Goal: Task Accomplishment & Management: Use online tool/utility

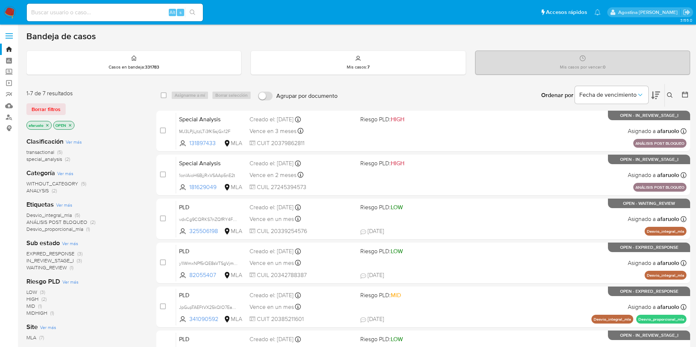
click at [138, 7] on div "Alt s" at bounding box center [115, 13] width 176 height 18
click at [134, 11] on input at bounding box center [115, 13] width 176 height 10
paste input "296406374"
type input "296406374"
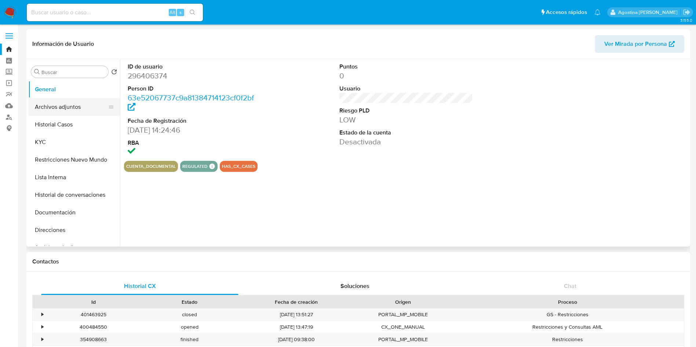
click at [70, 112] on button "Archivos adjuntos" at bounding box center [71, 107] width 86 height 18
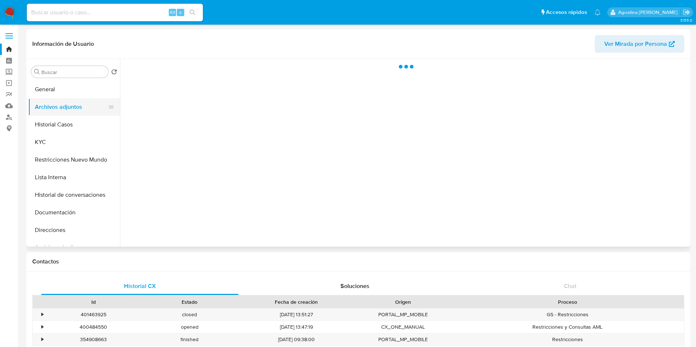
select select "10"
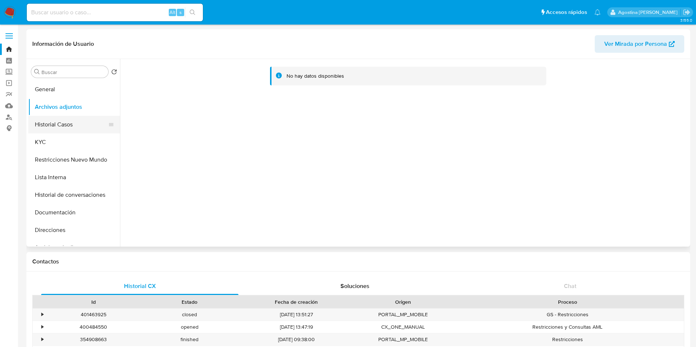
click at [81, 116] on button "Historial Casos" at bounding box center [71, 125] width 86 height 18
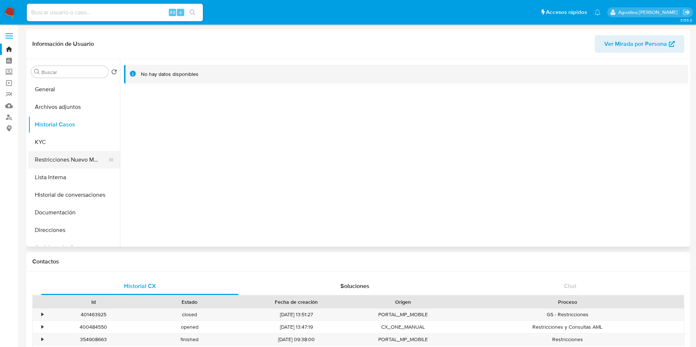
click at [83, 155] on button "Restricciones Nuevo Mundo" at bounding box center [71, 160] width 86 height 18
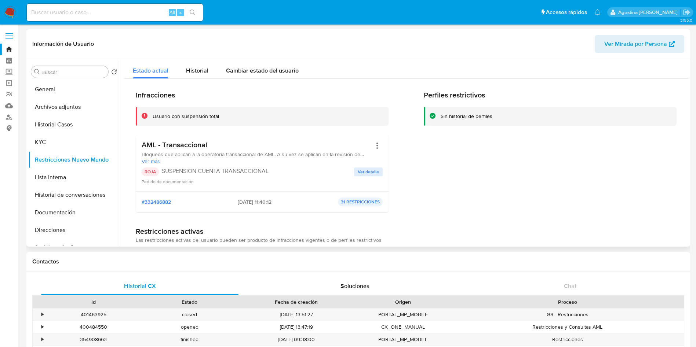
click at [376, 169] on span "Ver detalle" at bounding box center [368, 171] width 21 height 7
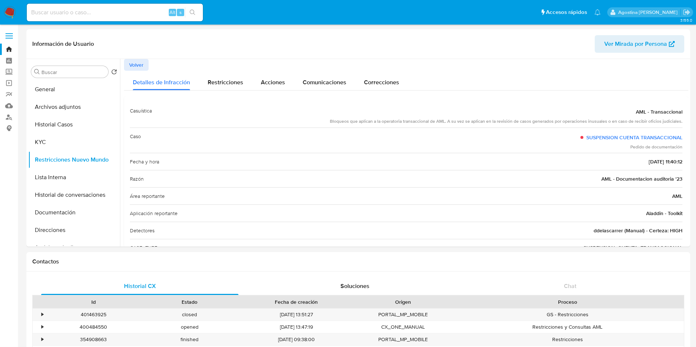
click at [137, 17] on input at bounding box center [115, 13] width 176 height 10
paste input "21968657"
type input "21968657"
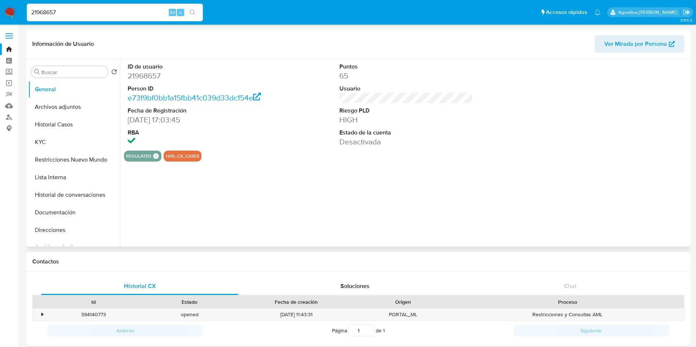
select select "10"
click at [88, 153] on button "Restricciones Nuevo Mundo" at bounding box center [71, 160] width 86 height 18
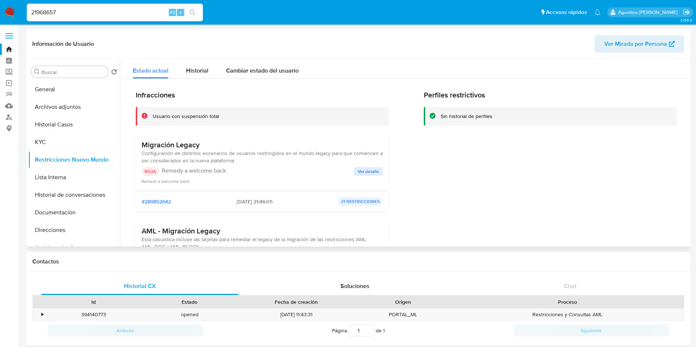
click at [374, 170] on span "Ver detalle" at bounding box center [368, 171] width 21 height 7
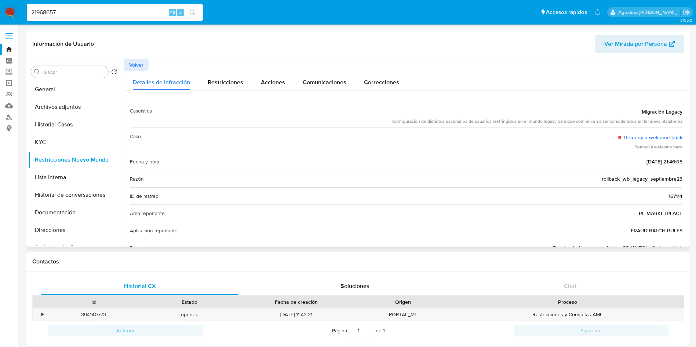
click at [146, 63] on button "Volver" at bounding box center [136, 65] width 25 height 12
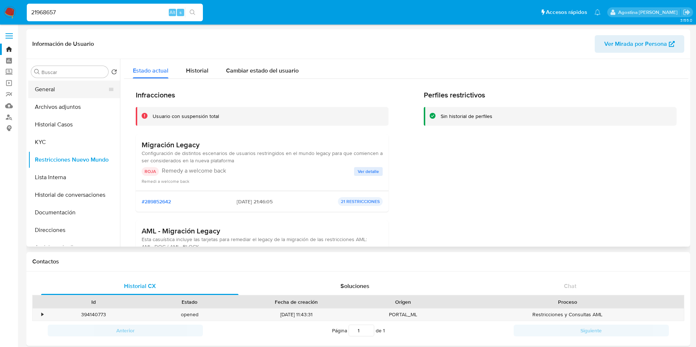
click at [61, 94] on button "General" at bounding box center [71, 90] width 86 height 18
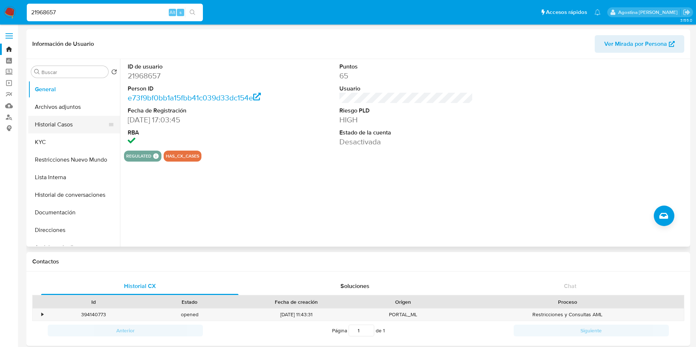
click at [73, 125] on button "Historial Casos" at bounding box center [71, 125] width 86 height 18
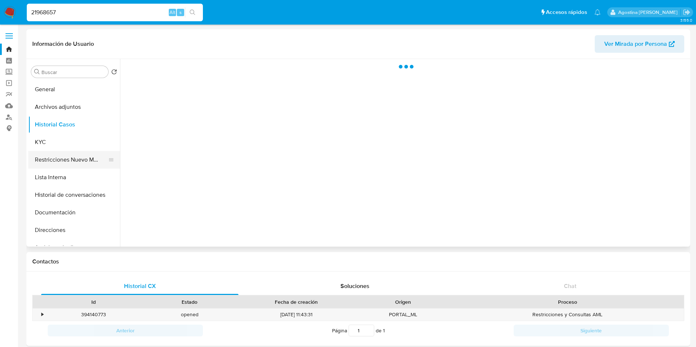
click at [84, 152] on button "Restricciones Nuevo Mundo" at bounding box center [71, 160] width 86 height 18
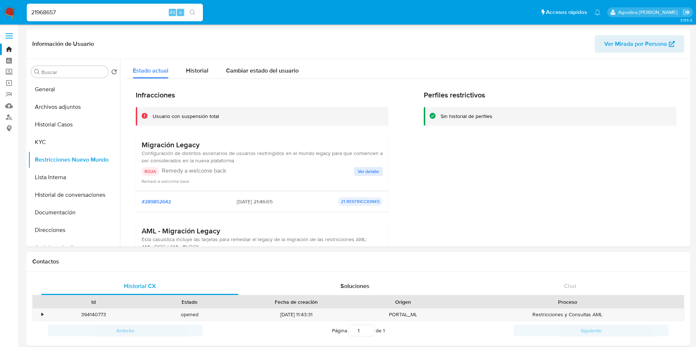
click at [366, 166] on div "Migración Legacy Configuración de distintos escenarios de usuarios restringidos…" at bounding box center [262, 162] width 241 height 44
click at [362, 170] on span "Ver detalle" at bounding box center [368, 171] width 21 height 7
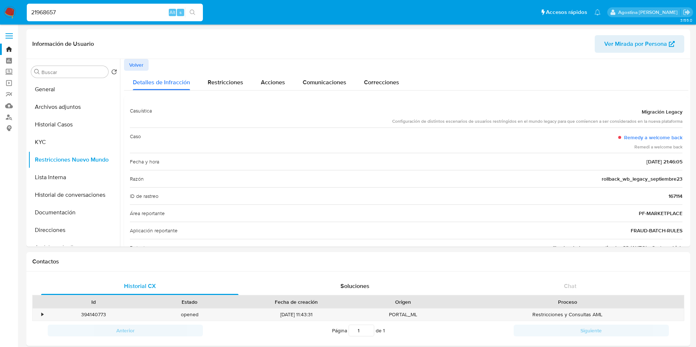
click at [142, 67] on span "Volver" at bounding box center [136, 65] width 14 height 10
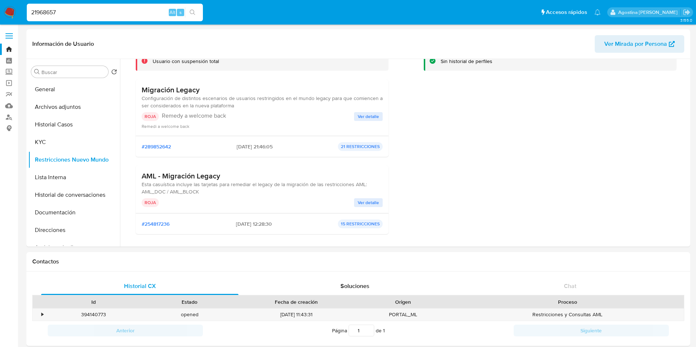
scroll to position [110, 0]
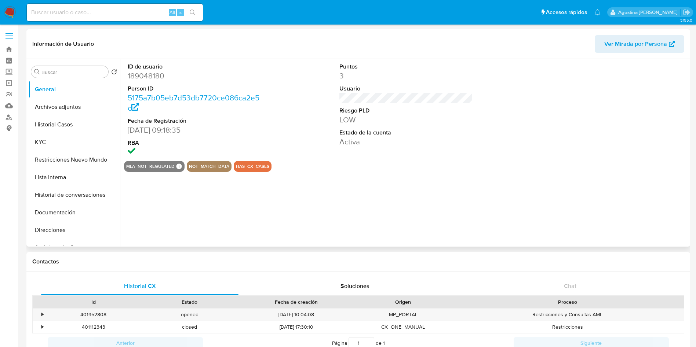
select select "10"
click at [73, 105] on button "Archivos adjuntos" at bounding box center [71, 107] width 86 height 18
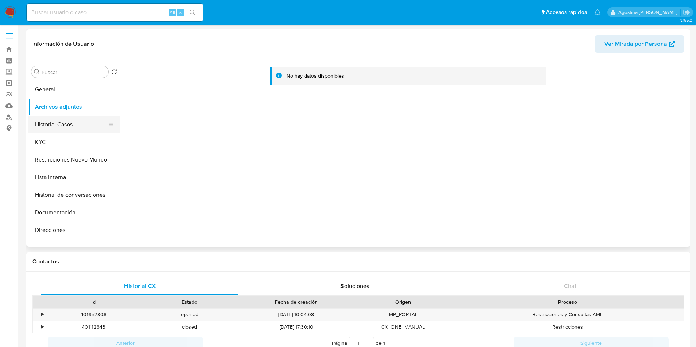
click at [82, 120] on button "Historial Casos" at bounding box center [71, 125] width 86 height 18
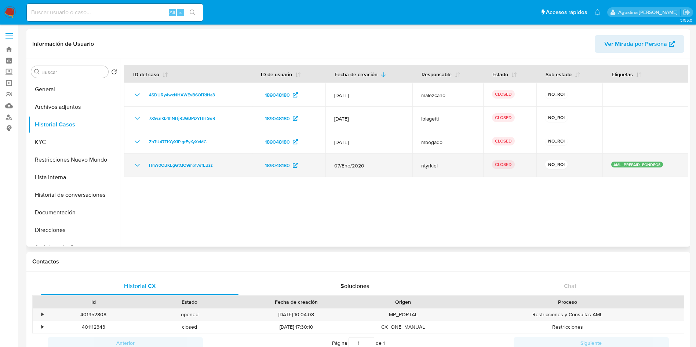
click at [134, 164] on icon "Mostrar/Ocultar" at bounding box center [137, 165] width 9 height 9
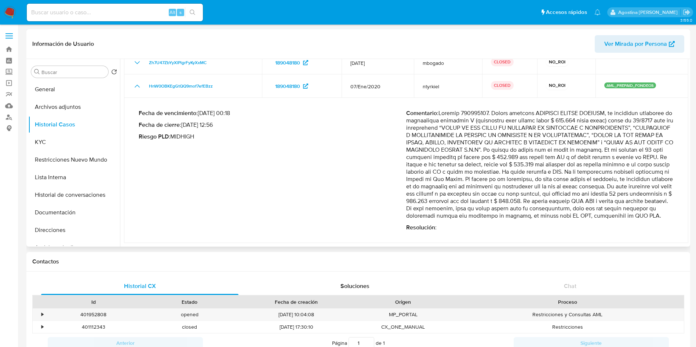
scroll to position [87, 0]
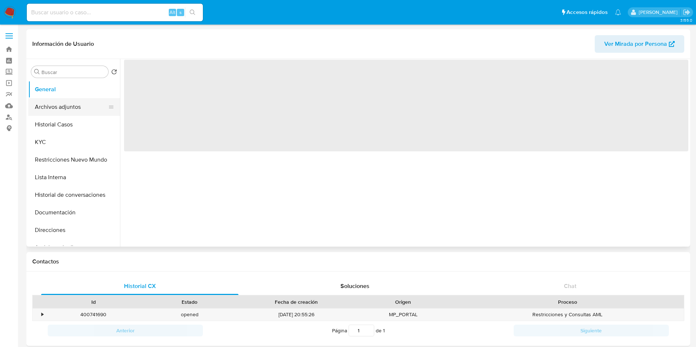
click at [62, 105] on button "Archivos adjuntos" at bounding box center [71, 107] width 86 height 18
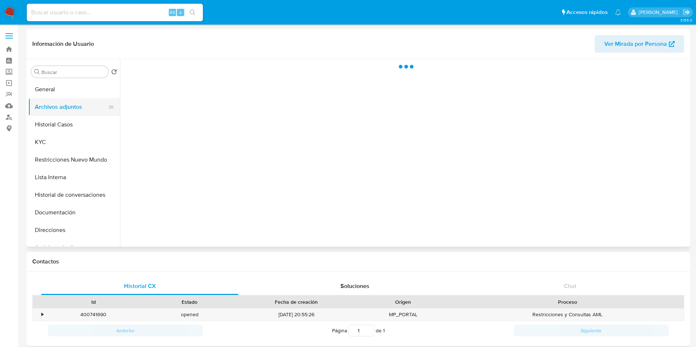
select select "10"
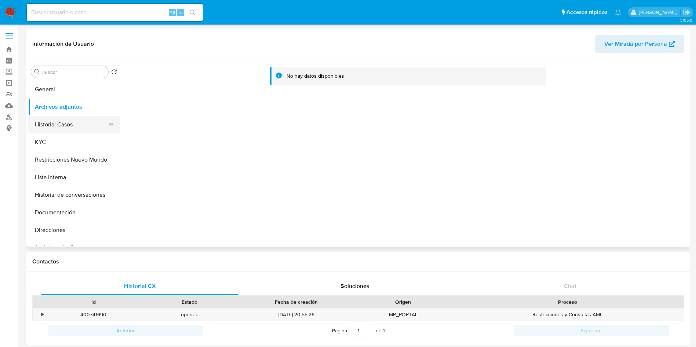
click at [72, 122] on button "Historial Casos" at bounding box center [71, 125] width 86 height 18
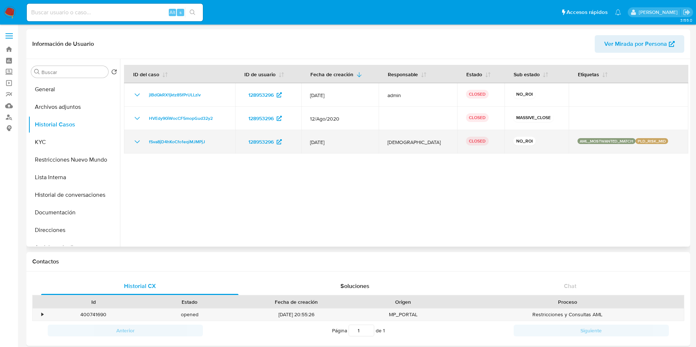
click at [136, 143] on icon "Mostrar/Ocultar" at bounding box center [137, 142] width 9 height 9
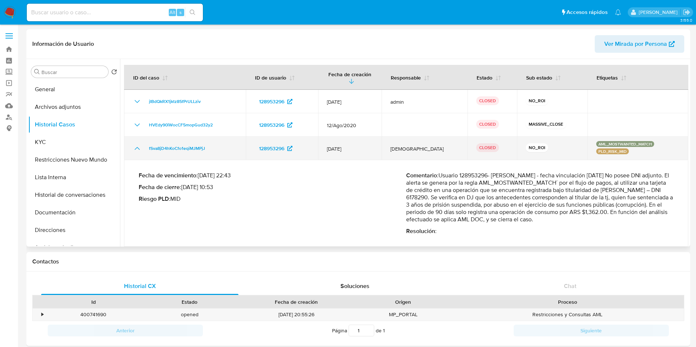
click at [136, 143] on td "fSva8jD4hKoCfo1eqiMJMPjJ" at bounding box center [185, 148] width 122 height 23
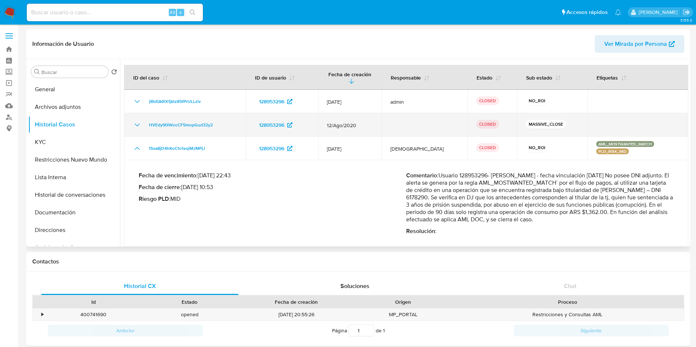
click at [134, 126] on icon "Mostrar/Ocultar" at bounding box center [137, 125] width 9 height 9
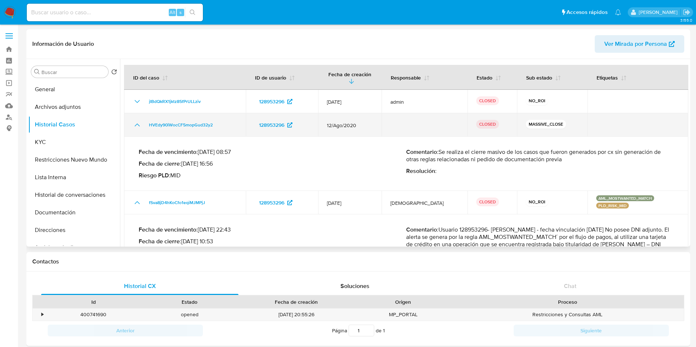
click at [134, 126] on icon "Mostrar/Ocultar" at bounding box center [137, 125] width 9 height 9
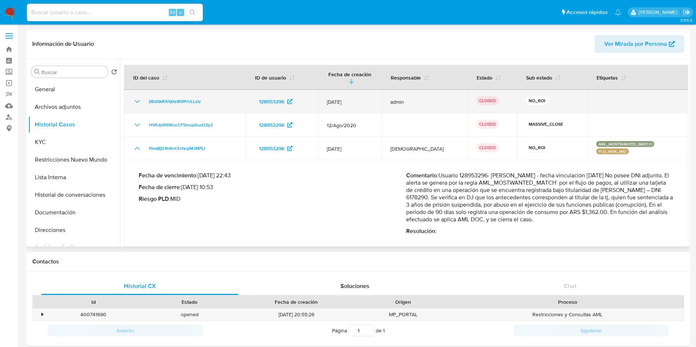
click at [139, 101] on icon "Mostrar/Ocultar" at bounding box center [137, 101] width 5 height 3
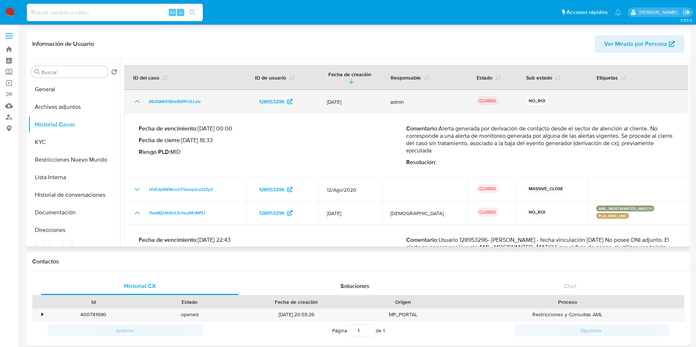
click at [139, 101] on icon "Mostrar/Ocultar" at bounding box center [137, 101] width 9 height 9
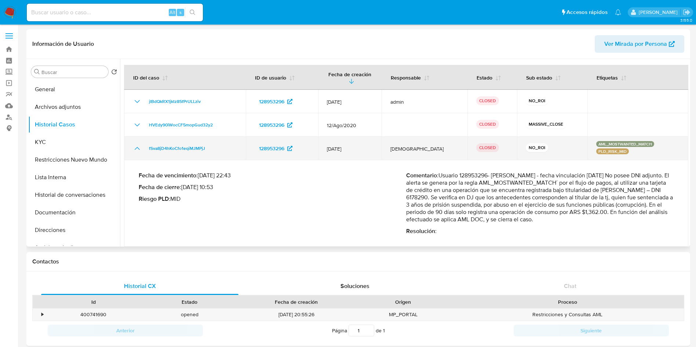
click at [135, 144] on icon "Mostrar/Ocultar" at bounding box center [137, 148] width 9 height 9
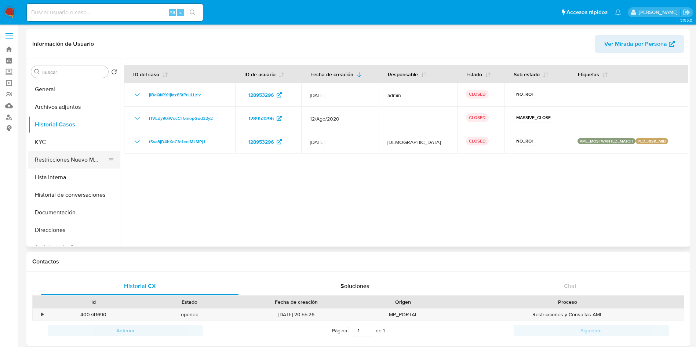
click at [49, 155] on button "Restricciones Nuevo Mundo" at bounding box center [71, 160] width 86 height 18
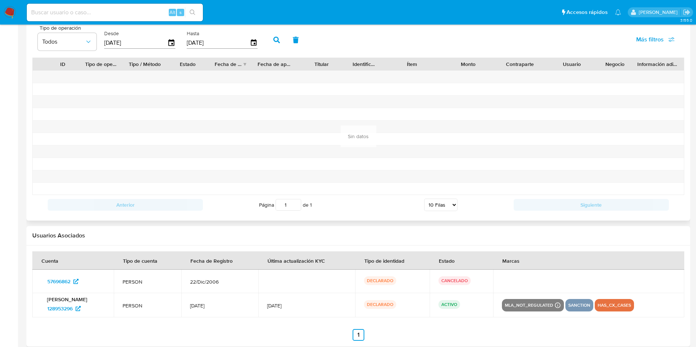
scroll to position [679, 0]
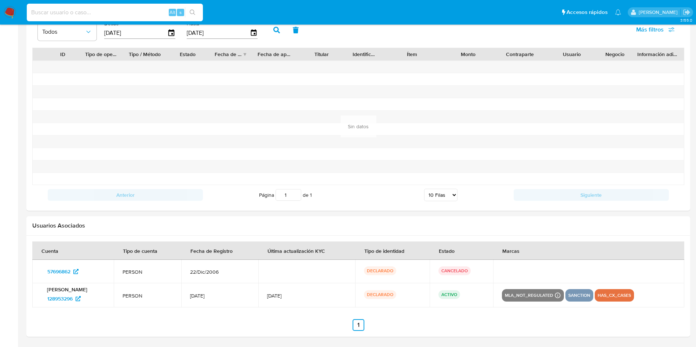
click at [58, 10] on input at bounding box center [115, 13] width 176 height 10
paste input "JpGupTAEFtVX25kQIO7EagCS"
type input "JpGupTAEFtVX25kQIO7EagCS"
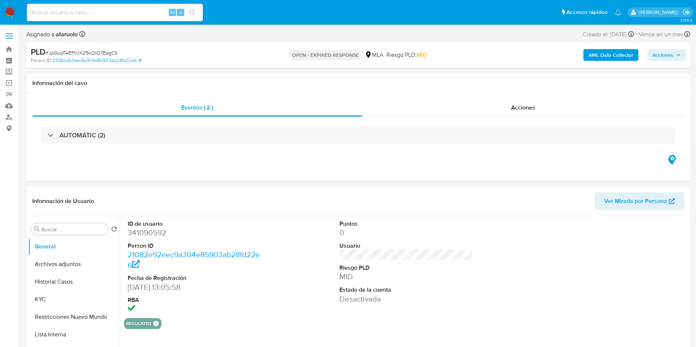
select select "10"
click at [459, 105] on div "Acciones" at bounding box center [523, 108] width 322 height 18
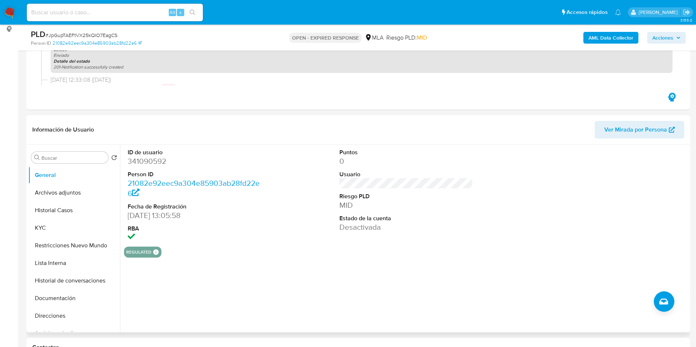
scroll to position [110, 0]
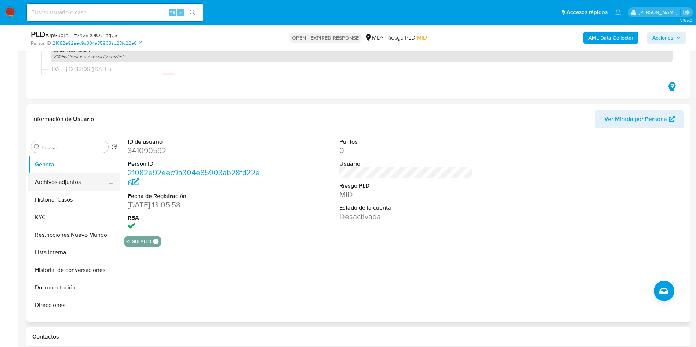
click at [65, 180] on button "Archivos adjuntos" at bounding box center [71, 182] width 86 height 18
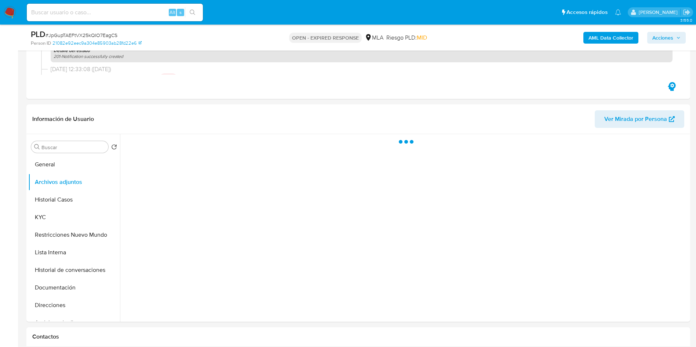
scroll to position [330, 0]
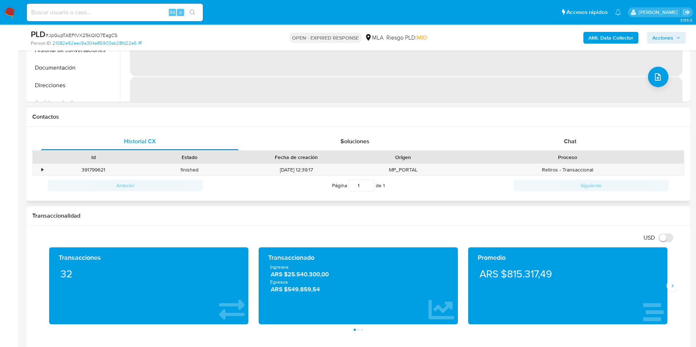
click at [576, 121] on div "Contactos" at bounding box center [358, 116] width 664 height 19
click at [570, 134] on div "Chat" at bounding box center [569, 142] width 197 height 18
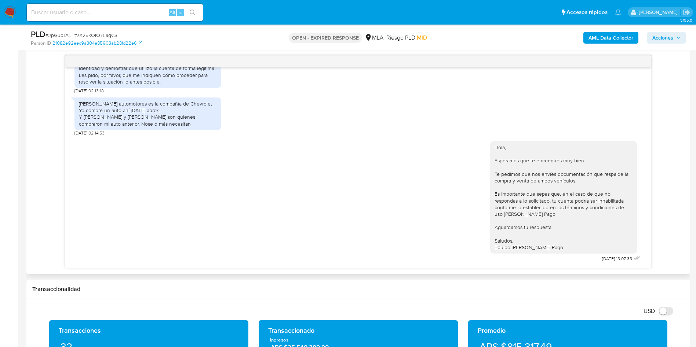
scroll to position [440, 0]
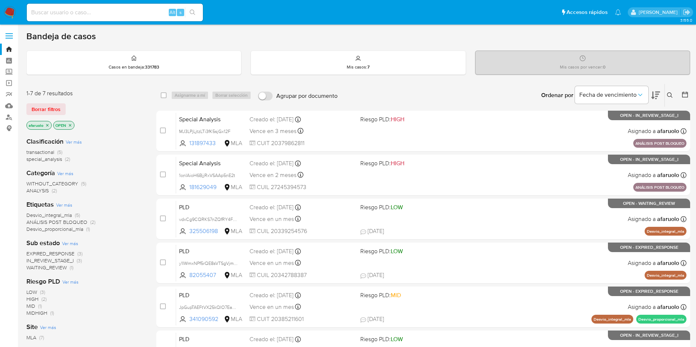
click at [672, 91] on button at bounding box center [671, 95] width 12 height 9
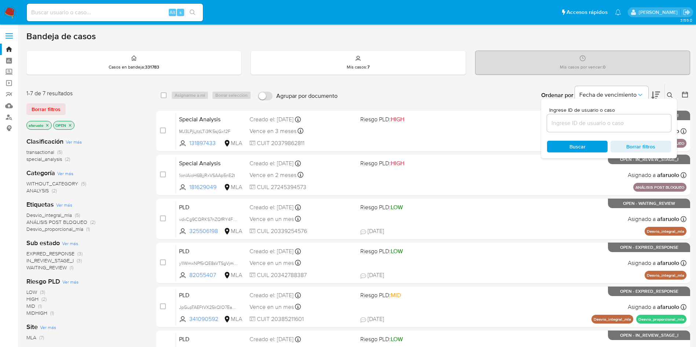
click at [596, 122] on input at bounding box center [609, 123] width 124 height 10
type input "JpGupTAEFtVX25kQIO7EagCS"
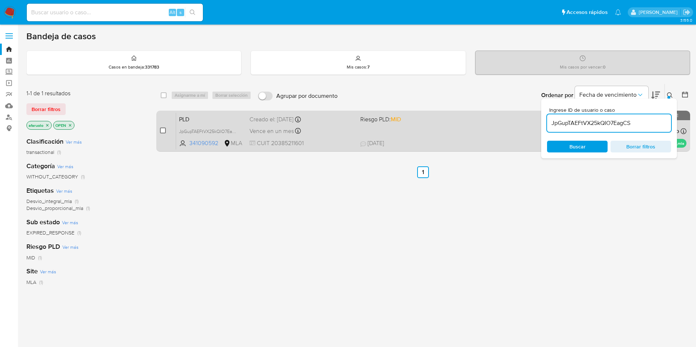
click at [163, 129] on input "checkbox" at bounding box center [163, 131] width 6 height 6
checkbox input "true"
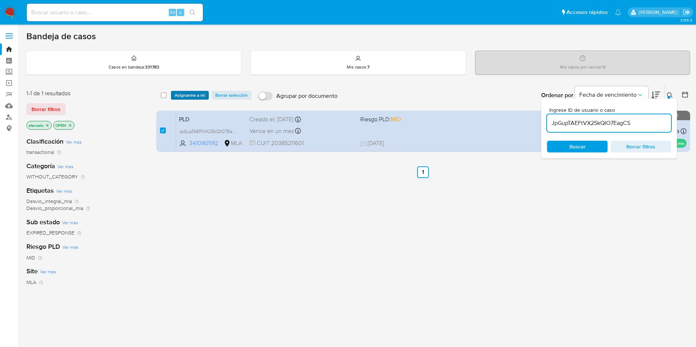
click at [196, 92] on span "Asignarme a mí" at bounding box center [190, 95] width 30 height 7
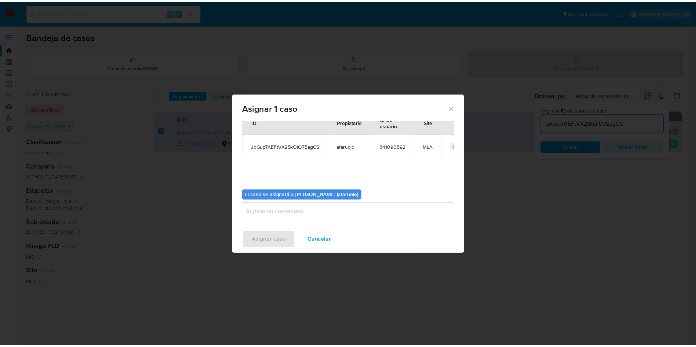
scroll to position [38, 0]
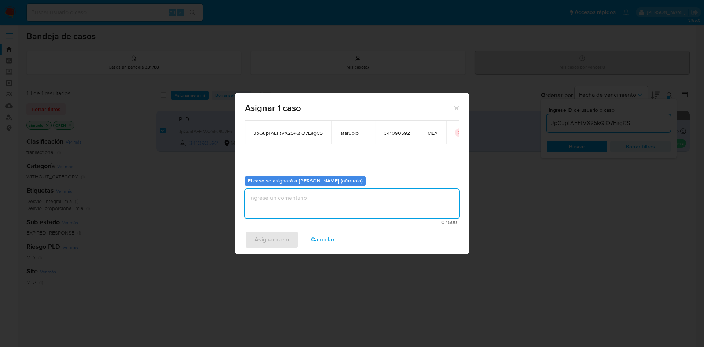
click at [333, 197] on textarea "assign-modal" at bounding box center [352, 203] width 214 height 29
click at [280, 233] on span "Asignar caso" at bounding box center [272, 240] width 34 height 16
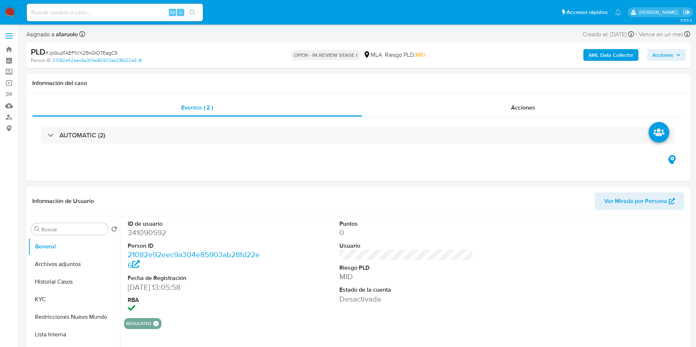
select select "10"
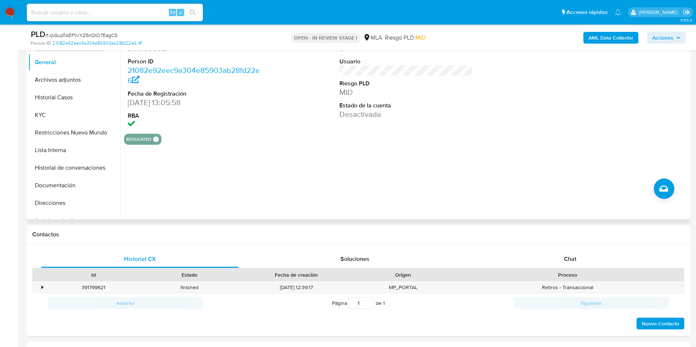
scroll to position [220, 0]
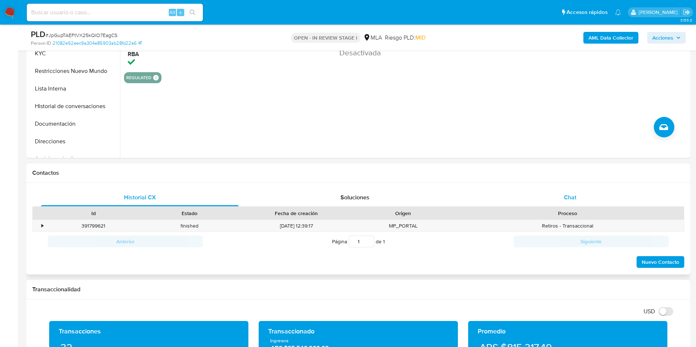
click at [575, 201] on span "Chat" at bounding box center [570, 197] width 12 height 8
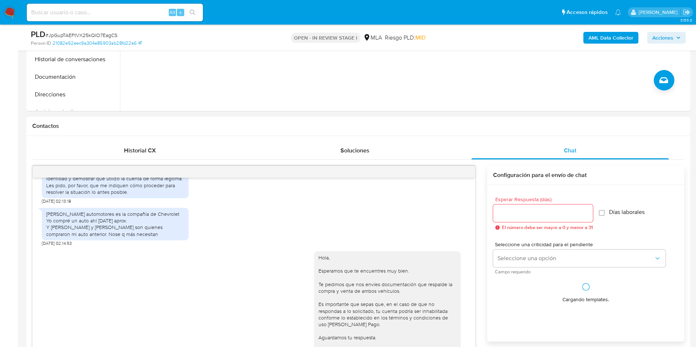
scroll to position [330, 0]
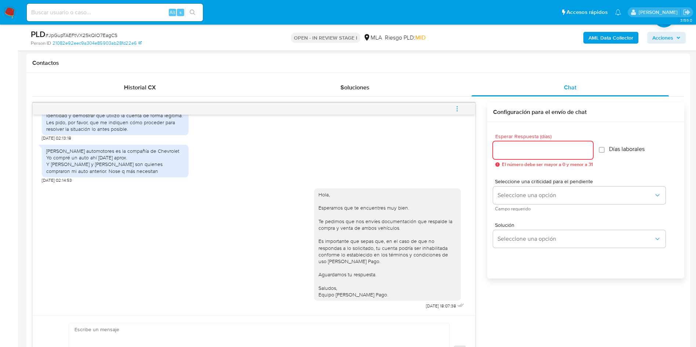
click at [522, 153] on input "Esperar Respuesta (días)" at bounding box center [543, 151] width 100 height 10
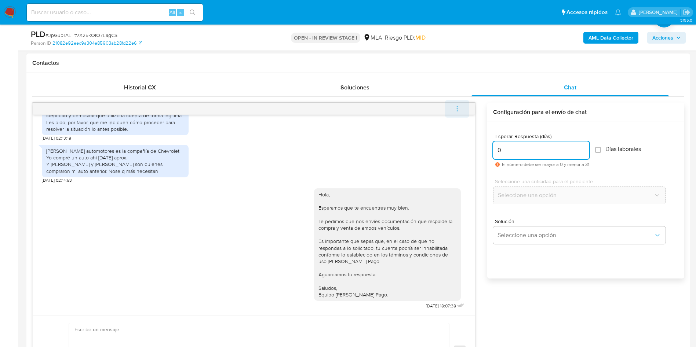
type input "0"
click at [460, 113] on span "menu-action" at bounding box center [457, 109] width 7 height 18
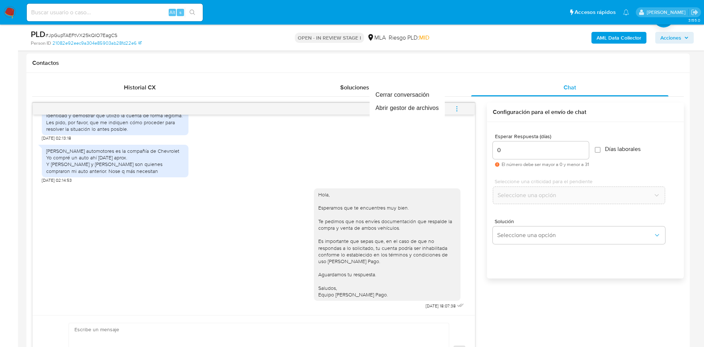
click at [526, 153] on div at bounding box center [352, 173] width 704 height 347
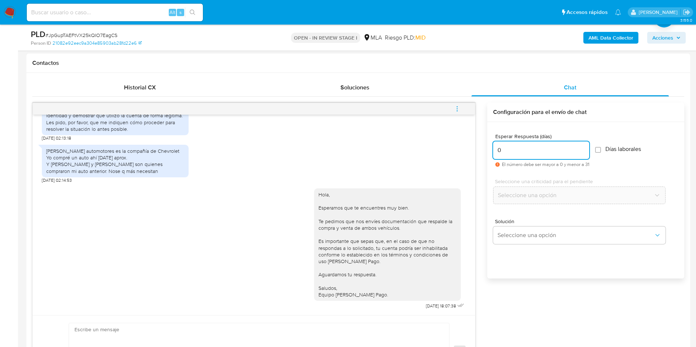
click at [553, 154] on input "0" at bounding box center [541, 151] width 96 height 10
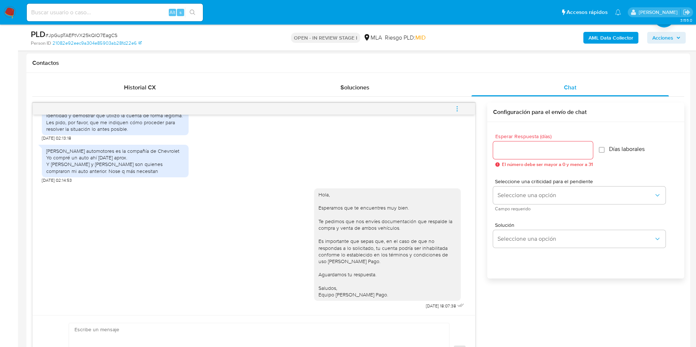
click at [453, 104] on button "menu-action" at bounding box center [457, 109] width 24 height 18
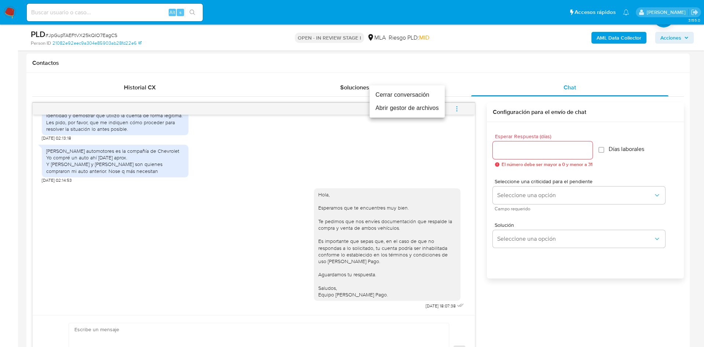
click at [420, 96] on li "Cerrar conversación" at bounding box center [407, 94] width 75 height 13
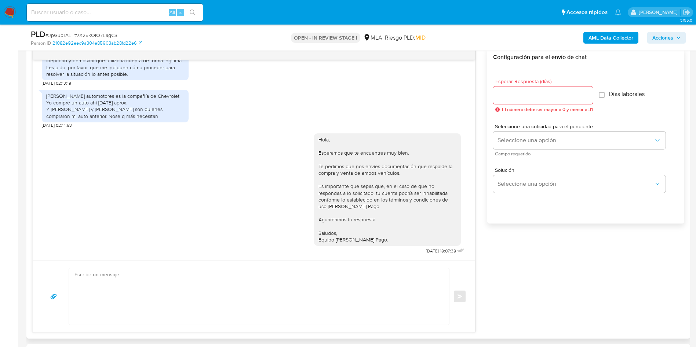
scroll to position [943, 0]
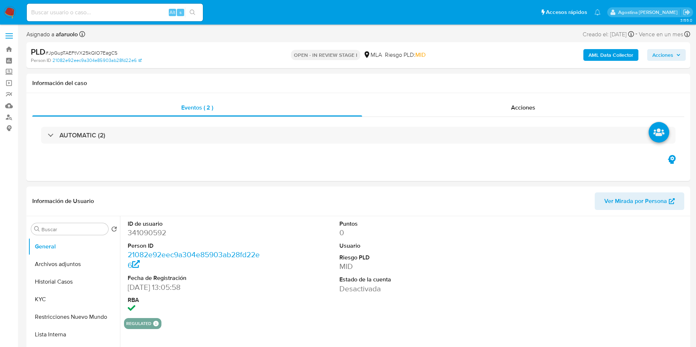
select select "10"
